Goal: Task Accomplishment & Management: Manage account settings

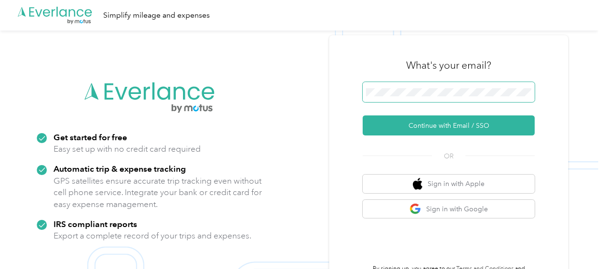
click at [468, 82] on span at bounding box center [449, 92] width 172 height 20
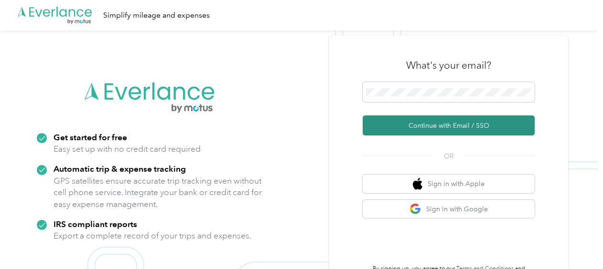
click at [405, 125] on button "Continue with Email / SSO" at bounding box center [449, 126] width 172 height 20
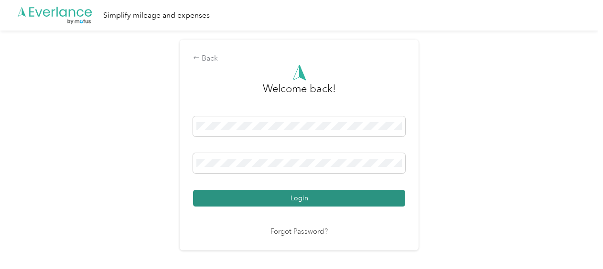
click at [318, 203] on button "Login" at bounding box center [299, 198] width 212 height 17
